Goal: Task Accomplishment & Management: Complete application form

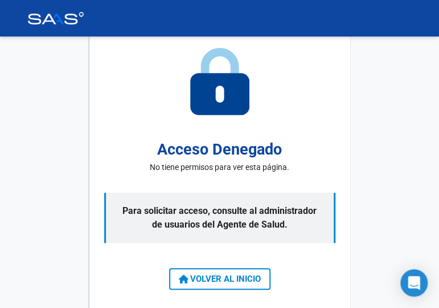
click at [92, 83] on div "Acceso Denegado No tiene permisos para ver esta página. Para solicitar acceso, …" at bounding box center [219, 171] width 261 height 289
click at [14, 26] on mat-toolbar at bounding box center [219, 18] width 439 height 36
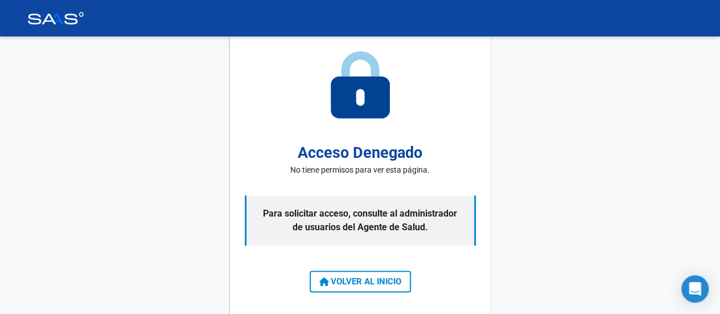
click at [36, 12] on img at bounding box center [55, 18] width 57 height 13
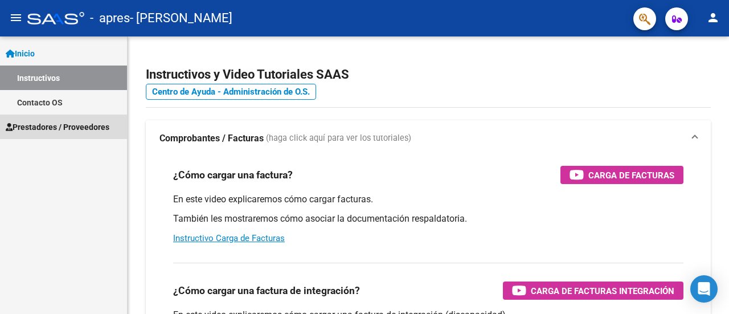
click at [31, 121] on span "Prestadores / Proveedores" at bounding box center [58, 127] width 104 height 13
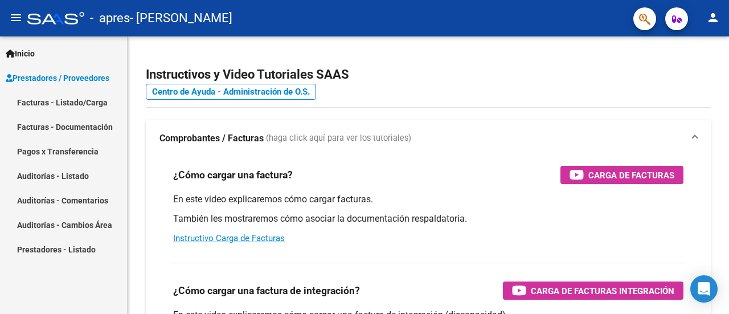
click at [33, 122] on link "Facturas - Documentación" at bounding box center [63, 126] width 127 height 24
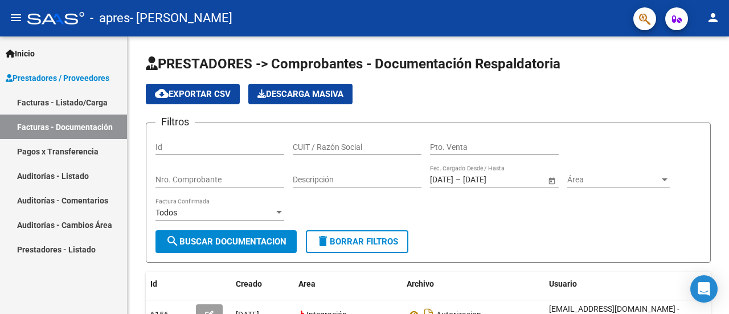
click at [84, 101] on link "Facturas - Listado/Carga" at bounding box center [63, 102] width 127 height 24
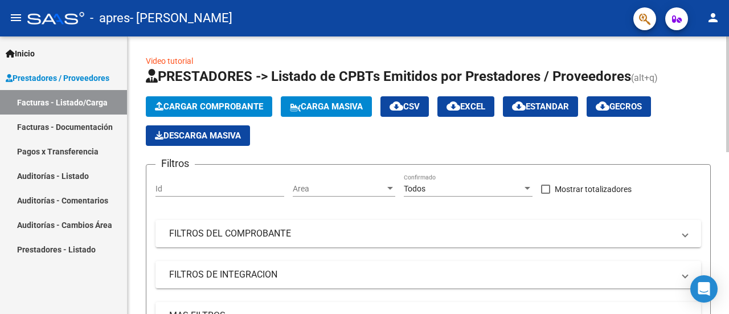
click at [200, 104] on span "Cargar Comprobante" at bounding box center [209, 106] width 108 height 10
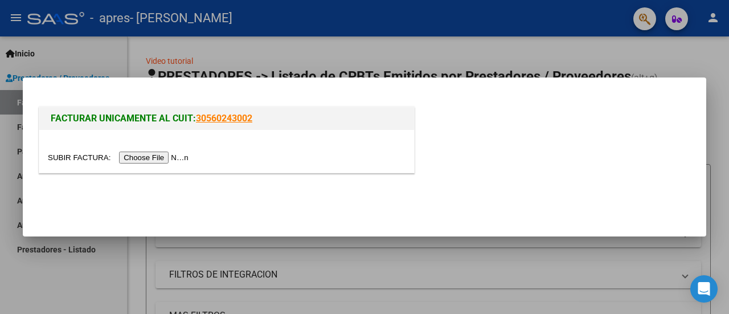
click at [156, 159] on input "file" at bounding box center [120, 157] width 144 height 12
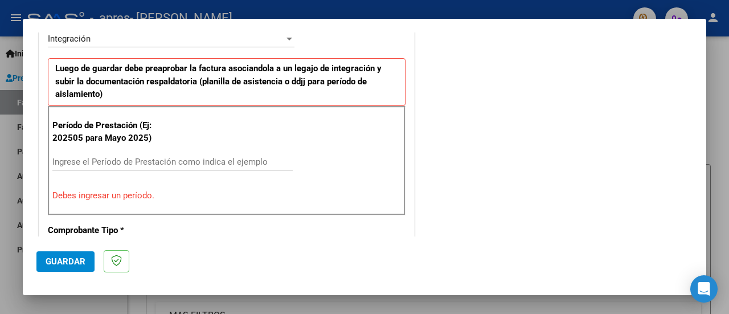
scroll to position [293, 0]
click at [156, 156] on input "Ingrese el Período de Prestación como indica el ejemplo" at bounding box center [172, 161] width 240 height 10
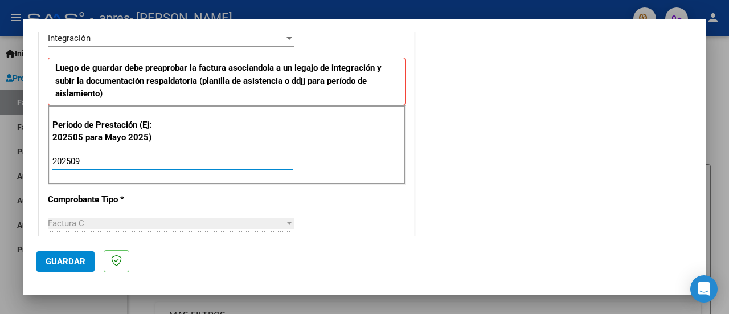
type input "202509"
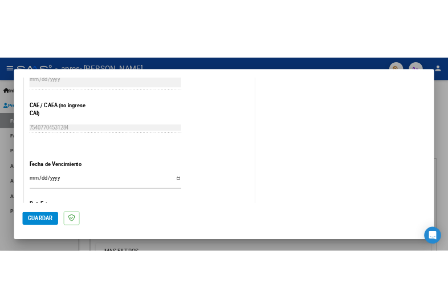
scroll to position [733, 0]
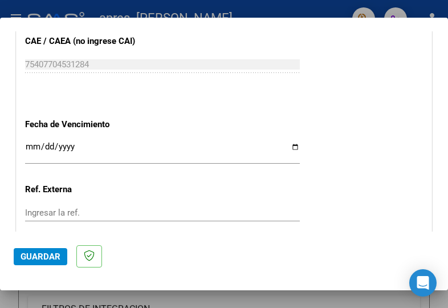
click at [66, 144] on input "Ingresar la fecha" at bounding box center [162, 151] width 274 height 18
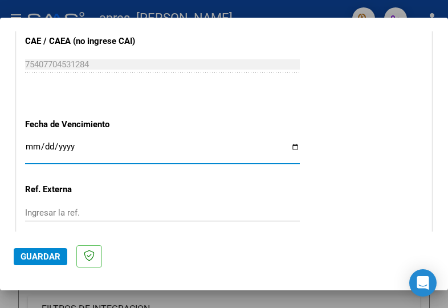
click at [27, 142] on input "Ingresar la fecha" at bounding box center [162, 151] width 274 height 18
click at [52, 142] on input "Ingresar la fecha" at bounding box center [162, 151] width 274 height 18
click at [40, 144] on input "Ingresar la fecha" at bounding box center [162, 151] width 274 height 18
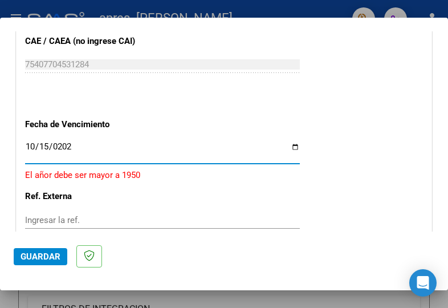
type input "[DATE]"
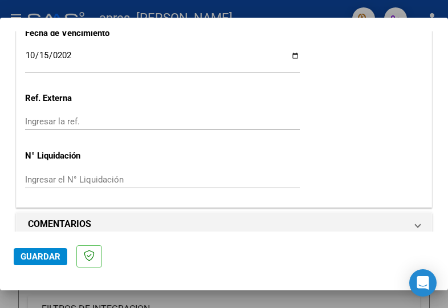
scroll to position [834, 0]
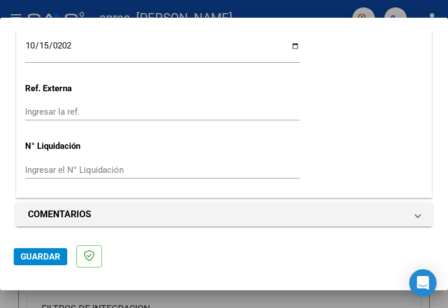
click at [39, 252] on span "Guardar" at bounding box center [41, 256] width 40 height 10
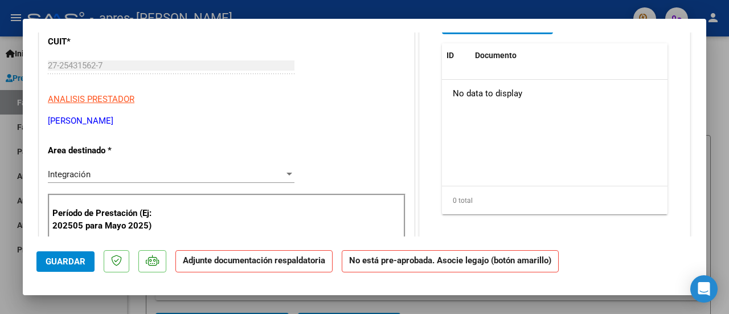
scroll to position [0, 0]
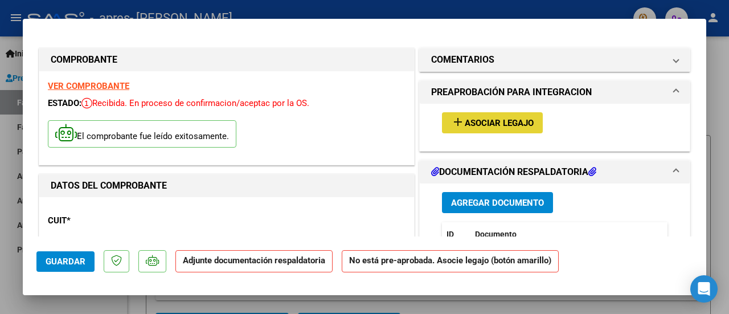
click at [447, 119] on span "Asociar Legajo" at bounding box center [499, 123] width 69 height 10
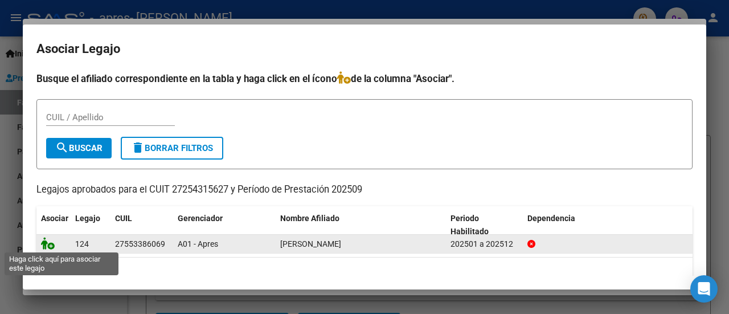
click at [51, 243] on icon at bounding box center [48, 243] width 14 height 13
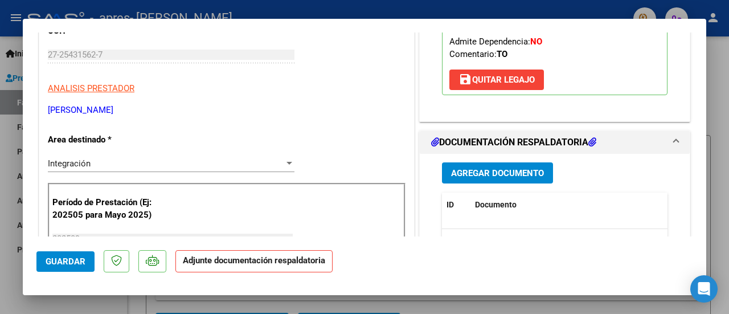
scroll to position [212, 0]
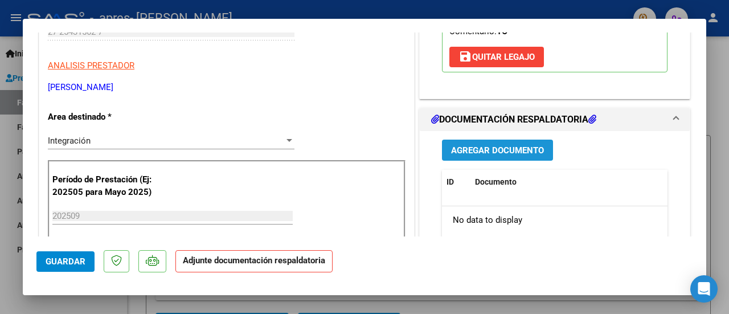
click at [447, 149] on span "Agregar Documento" at bounding box center [497, 150] width 93 height 10
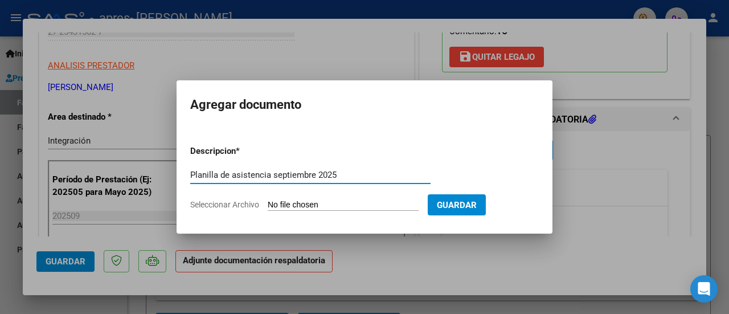
type input "Planilla de asistencia septiembre 2025"
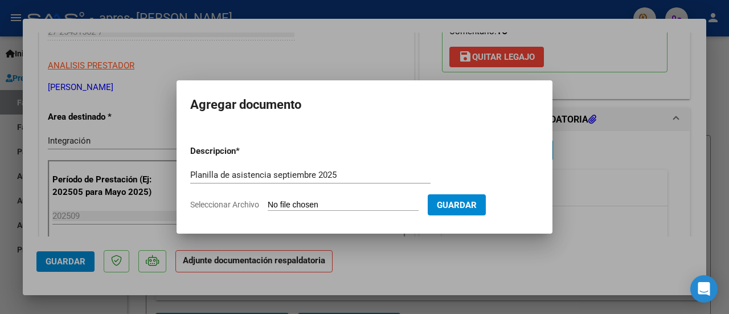
click at [310, 206] on input "Seleccionar Archivo" at bounding box center [343, 205] width 151 height 11
type input "C:\fakepath\Asistencia [DATE] - [PERSON_NAME].pdf"
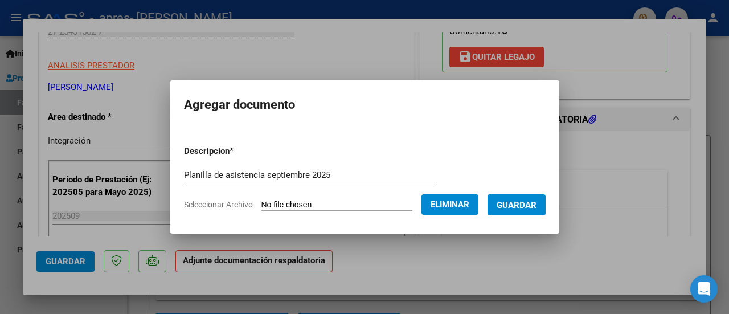
click at [447, 204] on span "Guardar" at bounding box center [517, 205] width 40 height 10
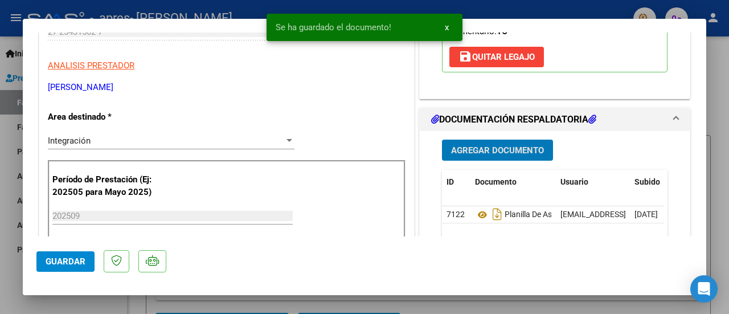
click at [447, 145] on span "Agregar Documento" at bounding box center [497, 150] width 93 height 10
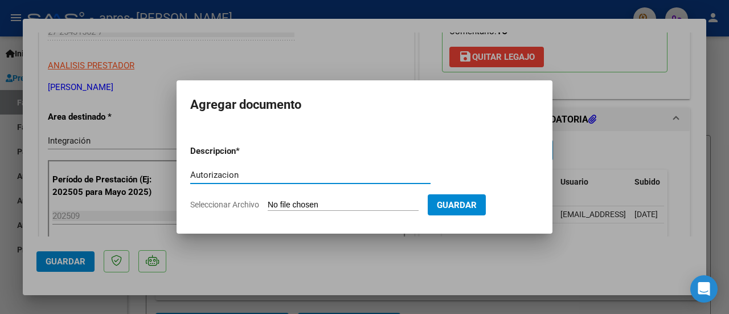
type input "Autorizacion"
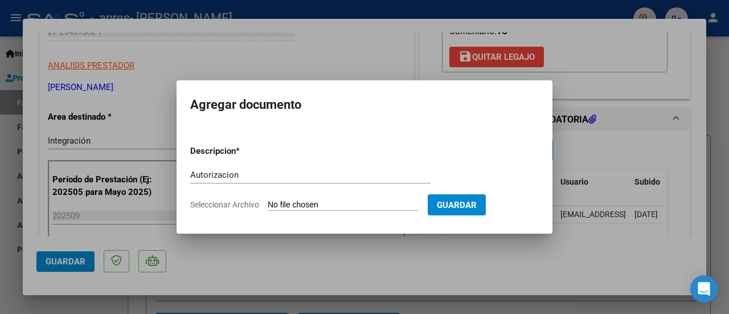
click at [298, 201] on input "Seleccionar Archivo" at bounding box center [343, 205] width 151 height 11
type input "C:\fakepath\AUTORIZACION TO 2025.pdf"
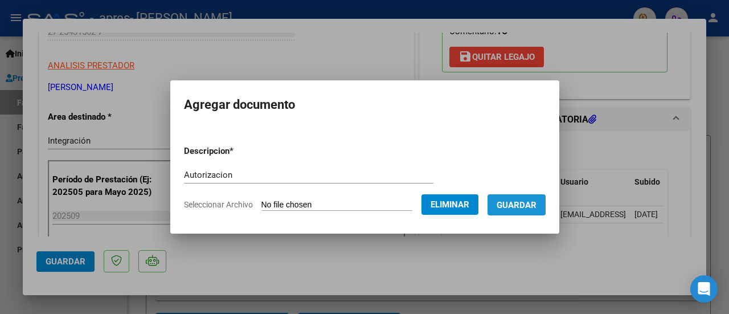
click at [447, 196] on button "Guardar" at bounding box center [516, 204] width 58 height 21
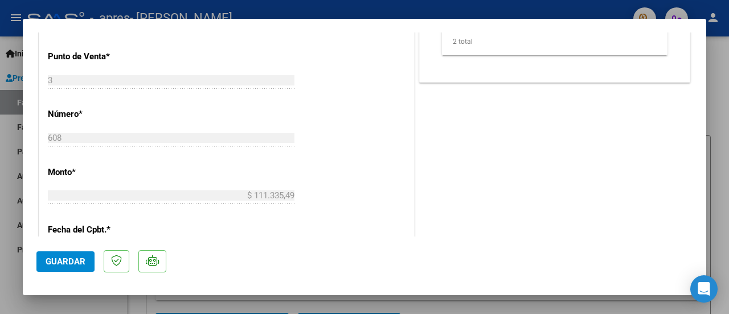
scroll to position [600, 0]
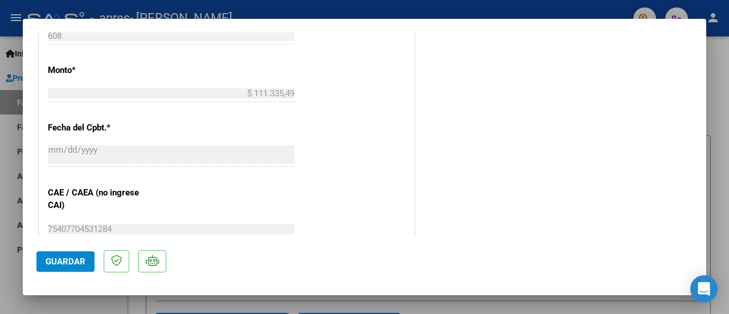
click at [56, 260] on span "Guardar" at bounding box center [66, 261] width 40 height 10
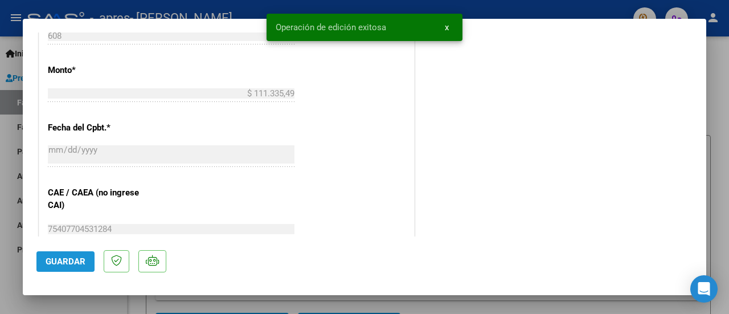
click at [56, 260] on span "Guardar" at bounding box center [66, 261] width 40 height 10
click at [446, 32] on span "x" at bounding box center [447, 27] width 4 height 10
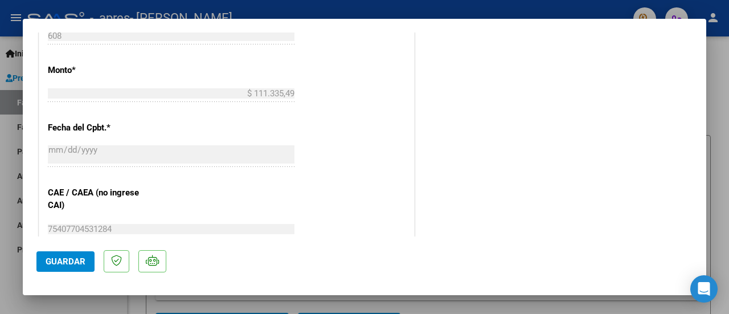
click at [447, 7] on div at bounding box center [364, 157] width 729 height 314
type input "$ 0,00"
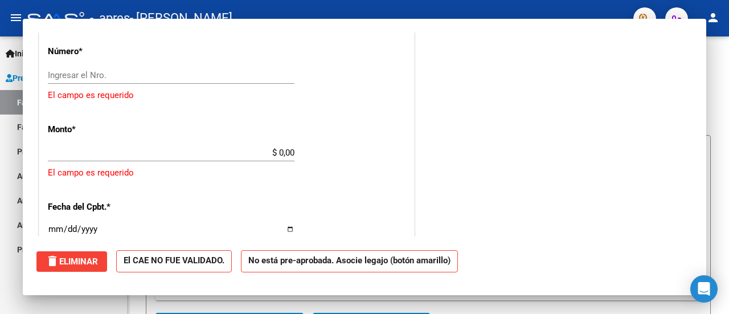
scroll to position [640, 0]
